Goal: Task Accomplishment & Management: Manage account settings

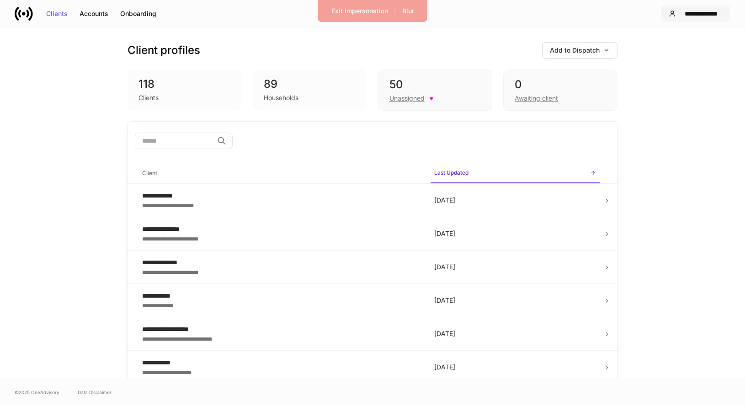
click at [709, 12] on div "**********" at bounding box center [700, 14] width 43 height 6
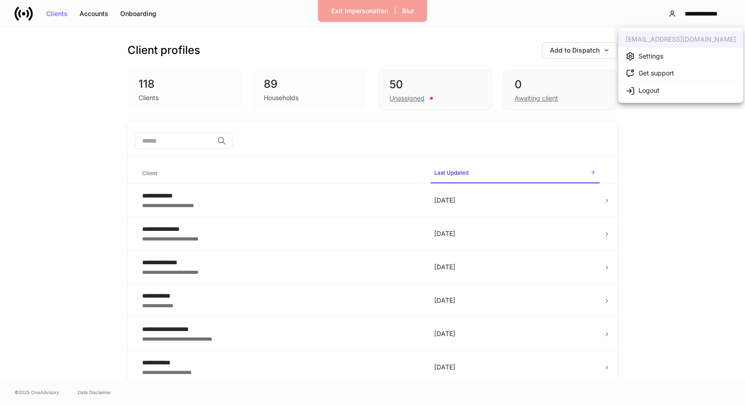
click at [670, 56] on li "Settings" at bounding box center [680, 56] width 125 height 17
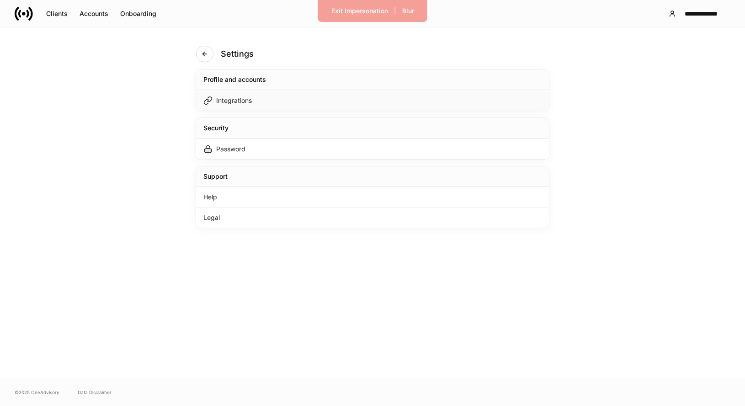
click at [461, 101] on div "Integrations" at bounding box center [372, 100] width 353 height 21
